Goal: Task Accomplishment & Management: Use online tool/utility

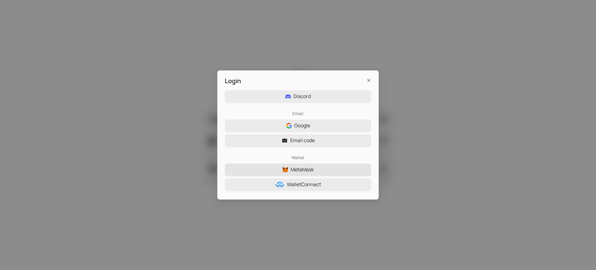
click at [302, 169] on span "MetaMask" at bounding box center [301, 170] width 23 height 8
click at [302, 169] on span "MetaMask" at bounding box center [305, 170] width 23 height 8
click at [302, 169] on span "MetaMask" at bounding box center [301, 170] width 23 height 8
click at [302, 169] on span "MetaMask" at bounding box center [305, 170] width 23 height 8
click at [302, 169] on span "MetaMask" at bounding box center [301, 170] width 23 height 8
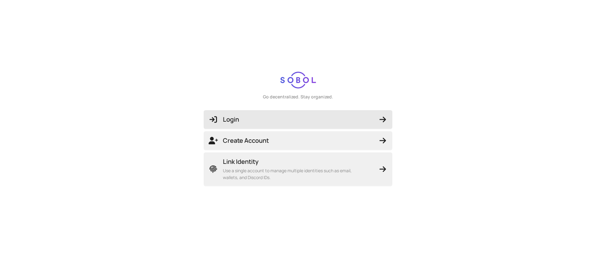
click at [298, 115] on span "Login" at bounding box center [297, 119] width 179 height 9
click at [302, 169] on span "MetaMask" at bounding box center [301, 170] width 23 height 8
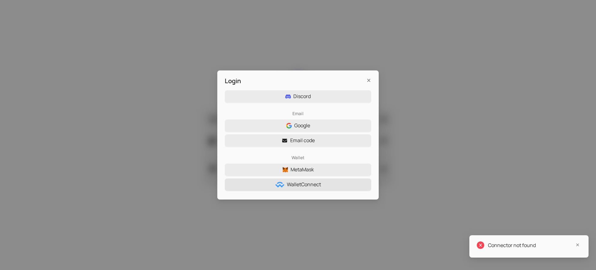
click at [303, 184] on span "WalletConnect" at bounding box center [304, 185] width 34 height 8
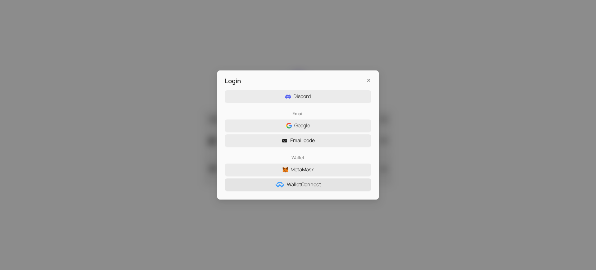
click at [302, 169] on span "MetaMask" at bounding box center [301, 170] width 23 height 8
click at [303, 184] on span "WalletConnect" at bounding box center [304, 185] width 34 height 8
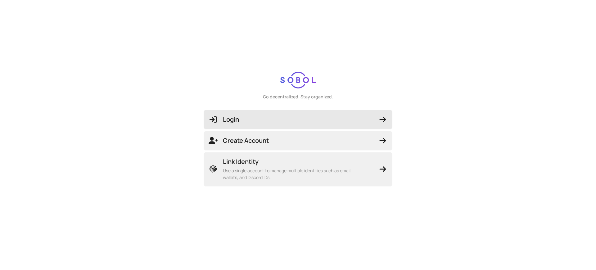
click at [298, 115] on span "Login" at bounding box center [297, 119] width 179 height 9
click at [303, 184] on span "WalletConnect" at bounding box center [304, 185] width 34 height 8
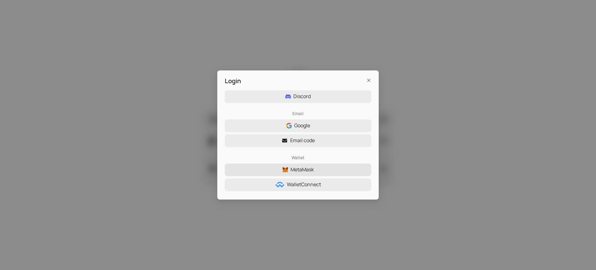
click at [302, 169] on span "MetaMask" at bounding box center [301, 170] width 23 height 8
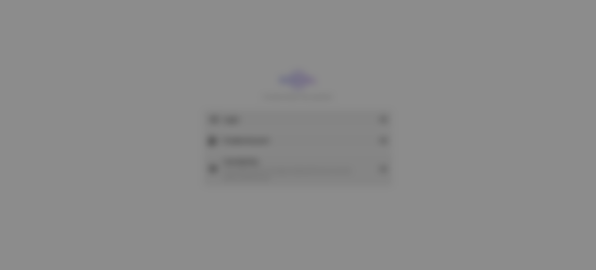
click at [302, 169] on span "MetaMask" at bounding box center [301, 170] width 23 height 8
click at [534, 245] on div "Connector not found" at bounding box center [534, 244] width 93 height 7
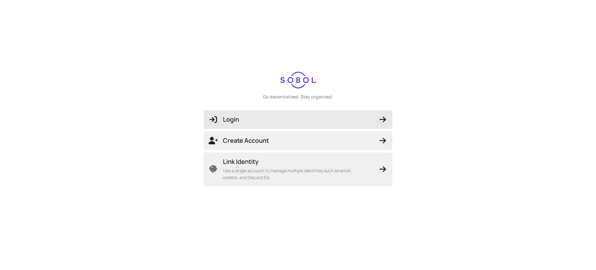
click at [298, 115] on span "Login" at bounding box center [297, 119] width 179 height 9
